Goal: Information Seeking & Learning: Compare options

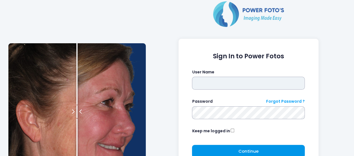
type input "*****"
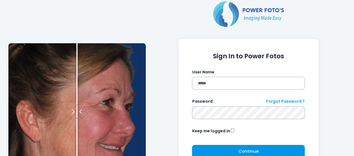
click at [257, 149] on span "Continue" at bounding box center [248, 152] width 20 height 6
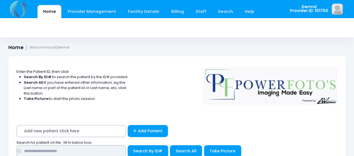
click at [83, 154] on input "text" at bounding box center [71, 151] width 109 height 12
type input "*******"
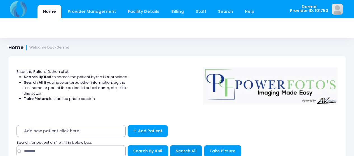
click at [193, 154] on span "Search All" at bounding box center [186, 152] width 21 height 6
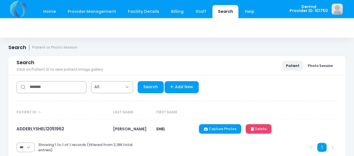
select select "***"
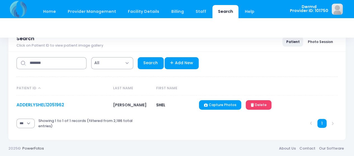
click at [39, 106] on link "ADDERLYSHEL12051962" at bounding box center [41, 105] width 48 height 6
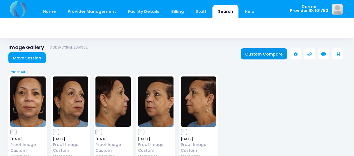
click at [261, 52] on link "Custom Compare" at bounding box center [264, 53] width 47 height 11
drag, startPoint x: 259, startPoint y: 53, endPoint x: 246, endPoint y: 83, distance: 32.0
drag, startPoint x: 246, startPoint y: 83, endPoint x: 222, endPoint y: 43, distance: 46.4
click at [222, 43] on div "Image Gallery ADDERLYSHEL12051962 Move Session Custom Compare" at bounding box center [177, 51] width 354 height 24
click at [262, 55] on link "Custom Compare" at bounding box center [264, 53] width 47 height 11
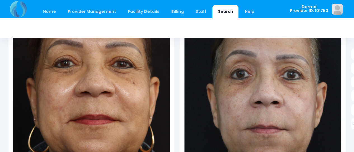
scroll to position [103, 0]
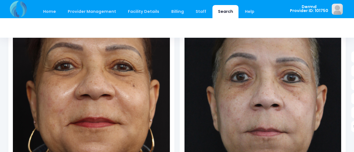
click at [353, 35] on div at bounding box center [177, 28] width 354 height 20
drag, startPoint x: 355, startPoint y: 42, endPoint x: 248, endPoint y: 29, distance: 108.0
click at [248, 29] on div at bounding box center [176, 28] width 337 height 20
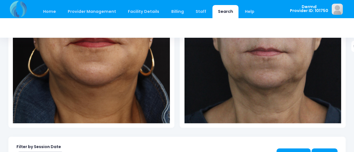
scroll to position [185, 0]
